Goal: Navigation & Orientation: Find specific page/section

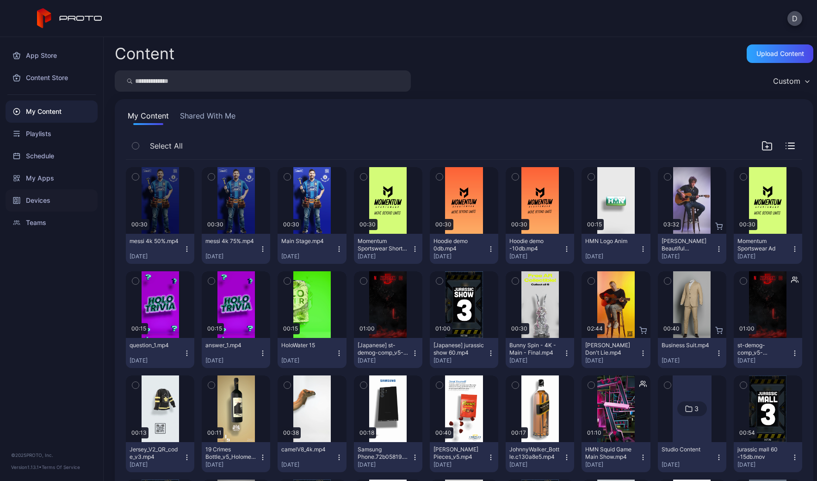
click at [37, 197] on div "Devices" at bounding box center [52, 200] width 92 height 22
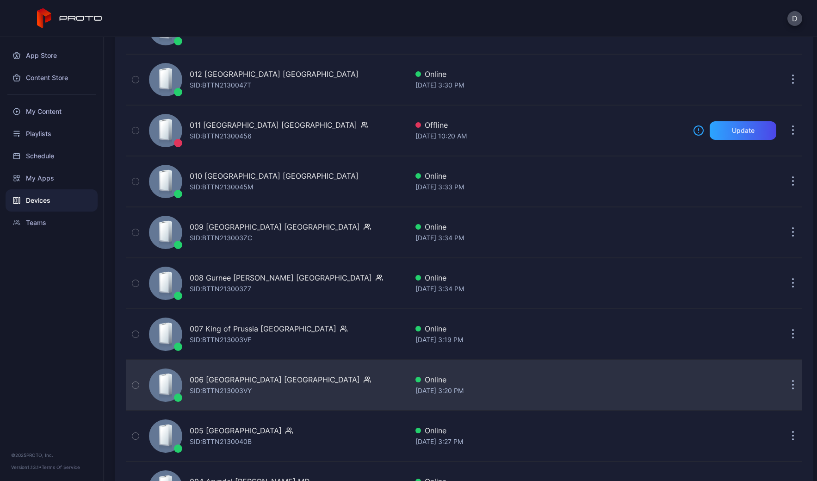
scroll to position [2136, 0]
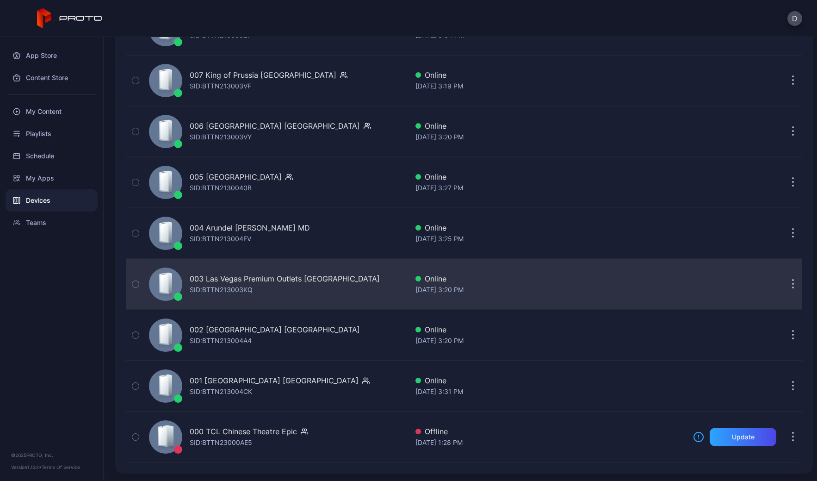
click at [320, 295] on div "003 Las Vegas Premium Outlets [GEOGRAPHIC_DATA] SID: BTTN213003KQ" at bounding box center [285, 284] width 190 height 22
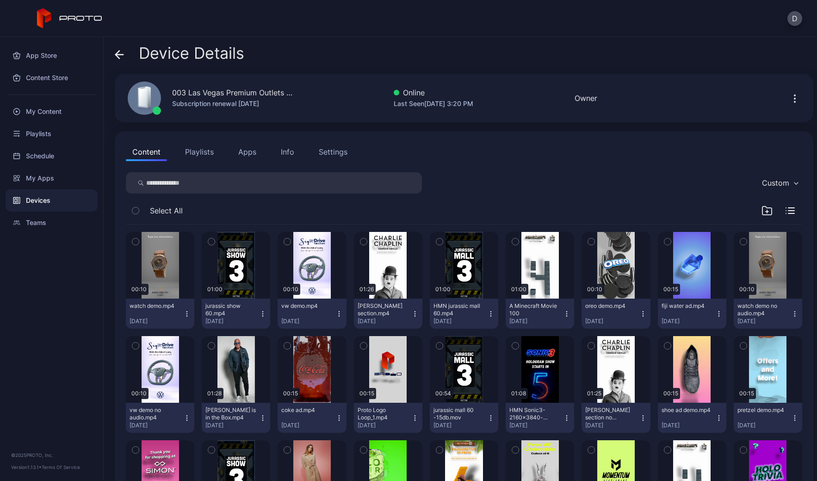
click at [198, 148] on button "Playlists" at bounding box center [200, 151] width 42 height 19
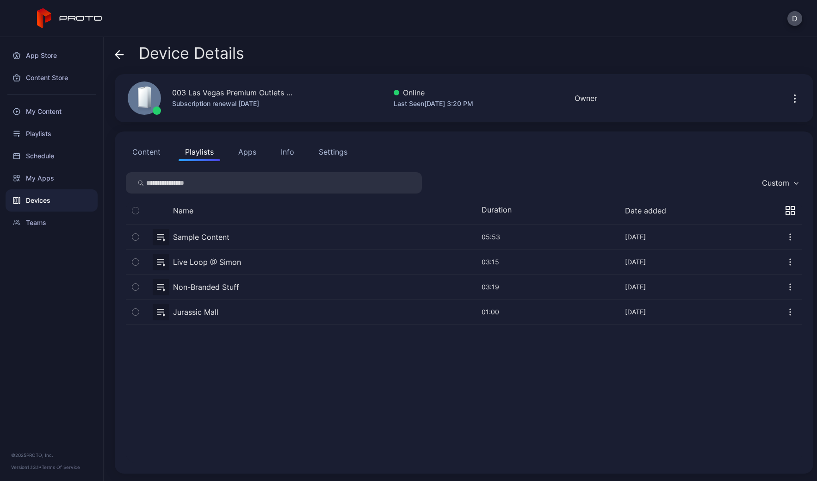
click at [239, 152] on button "Apps" at bounding box center [247, 151] width 31 height 19
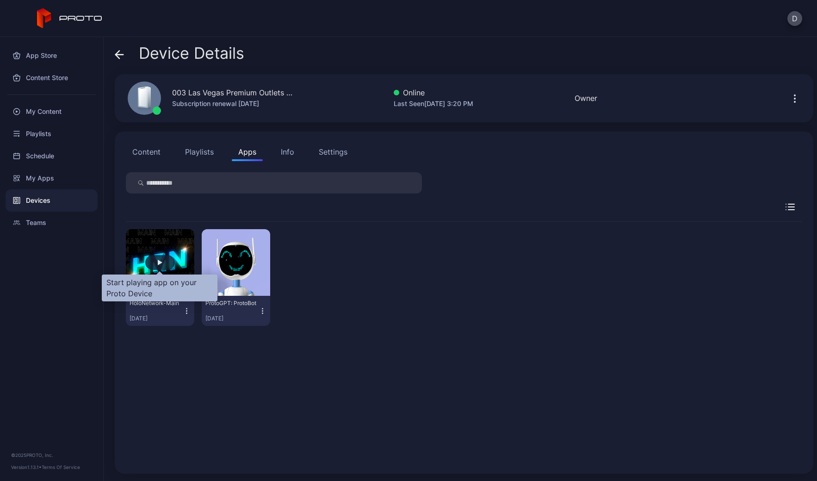
click at [161, 263] on div "button" at bounding box center [160, 263] width 5 height 6
